Goal: Information Seeking & Learning: Learn about a topic

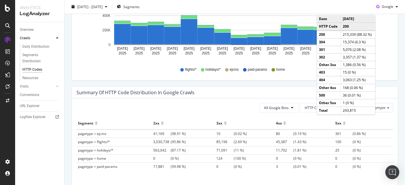
scroll to position [309, 0]
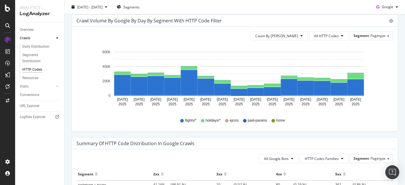
click at [396, 40] on div "Crawl Volume by google by Day by Segment with HTTP Code Filter Timeline (by Val…" at bounding box center [234, 76] width 335 height 123
